Goal: Navigation & Orientation: Understand site structure

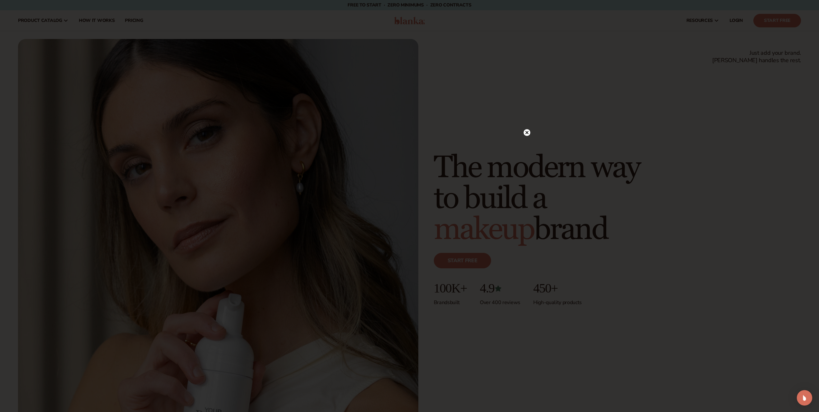
click at [526, 131] on circle at bounding box center [527, 132] width 7 height 7
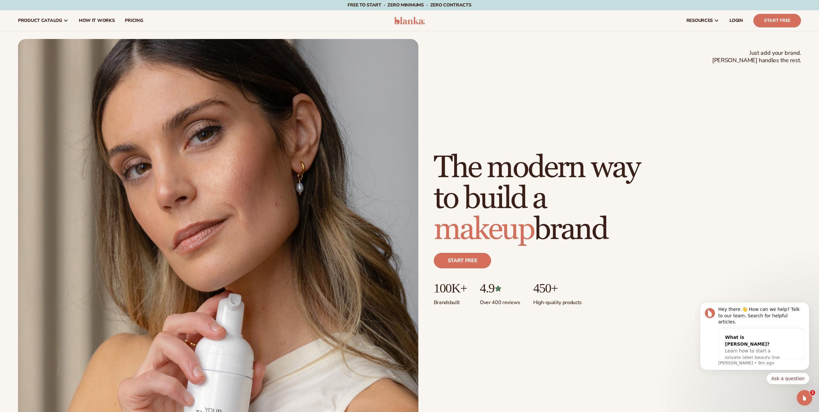
click at [811, 140] on div "Just add your brand. Blanka handles the rest. beauty,[MEDICAL_DATA],wellness,ma…" at bounding box center [409, 236] width 819 height 395
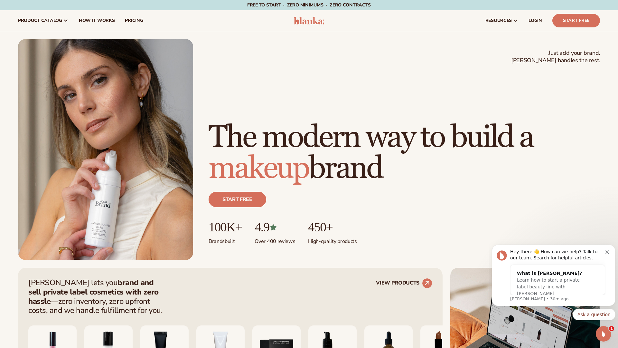
click at [606, 252] on icon "Dismiss notification" at bounding box center [608, 252] width 4 height 4
